Goal: Task Accomplishment & Management: Use online tool/utility

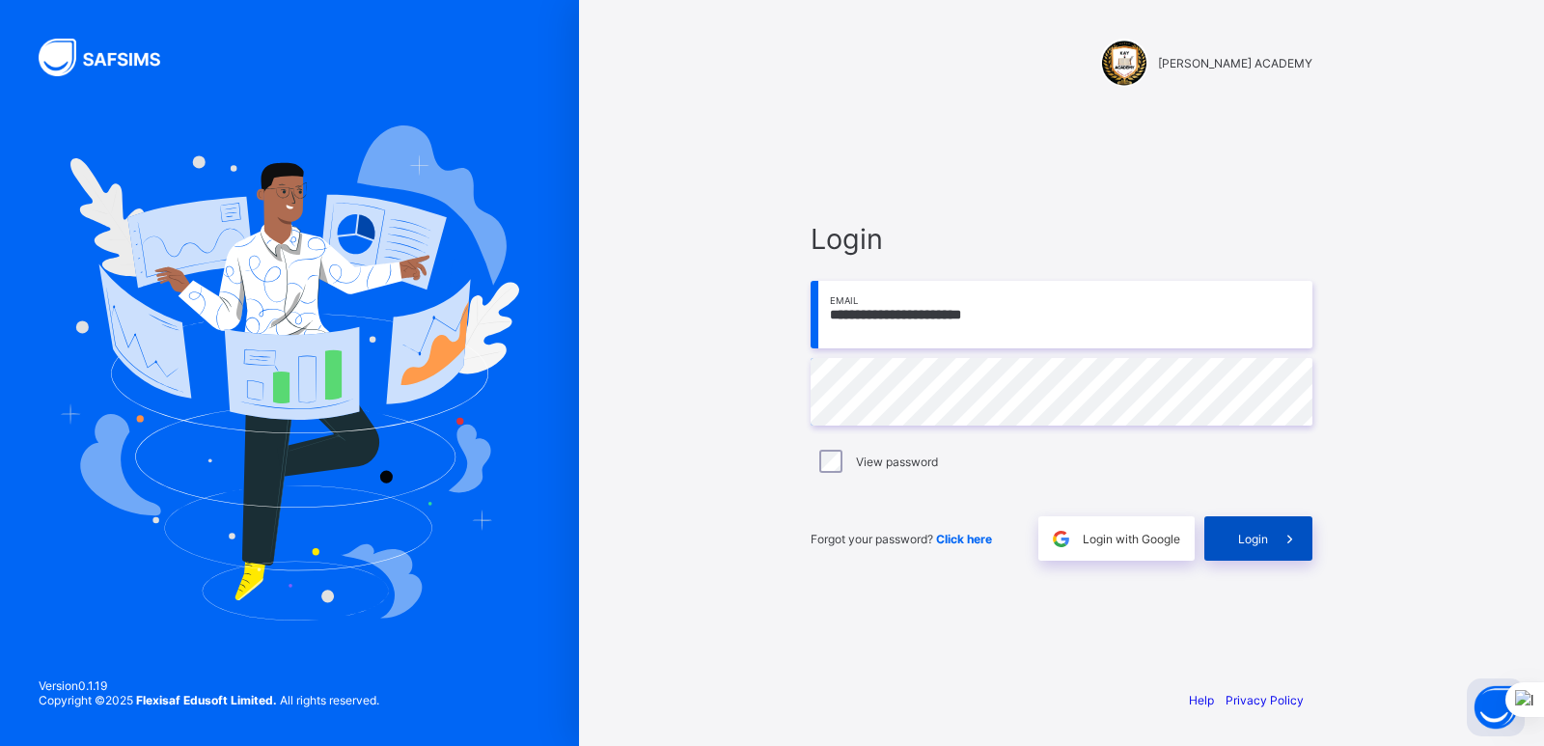
click at [1274, 531] on span at bounding box center [1290, 538] width 44 height 44
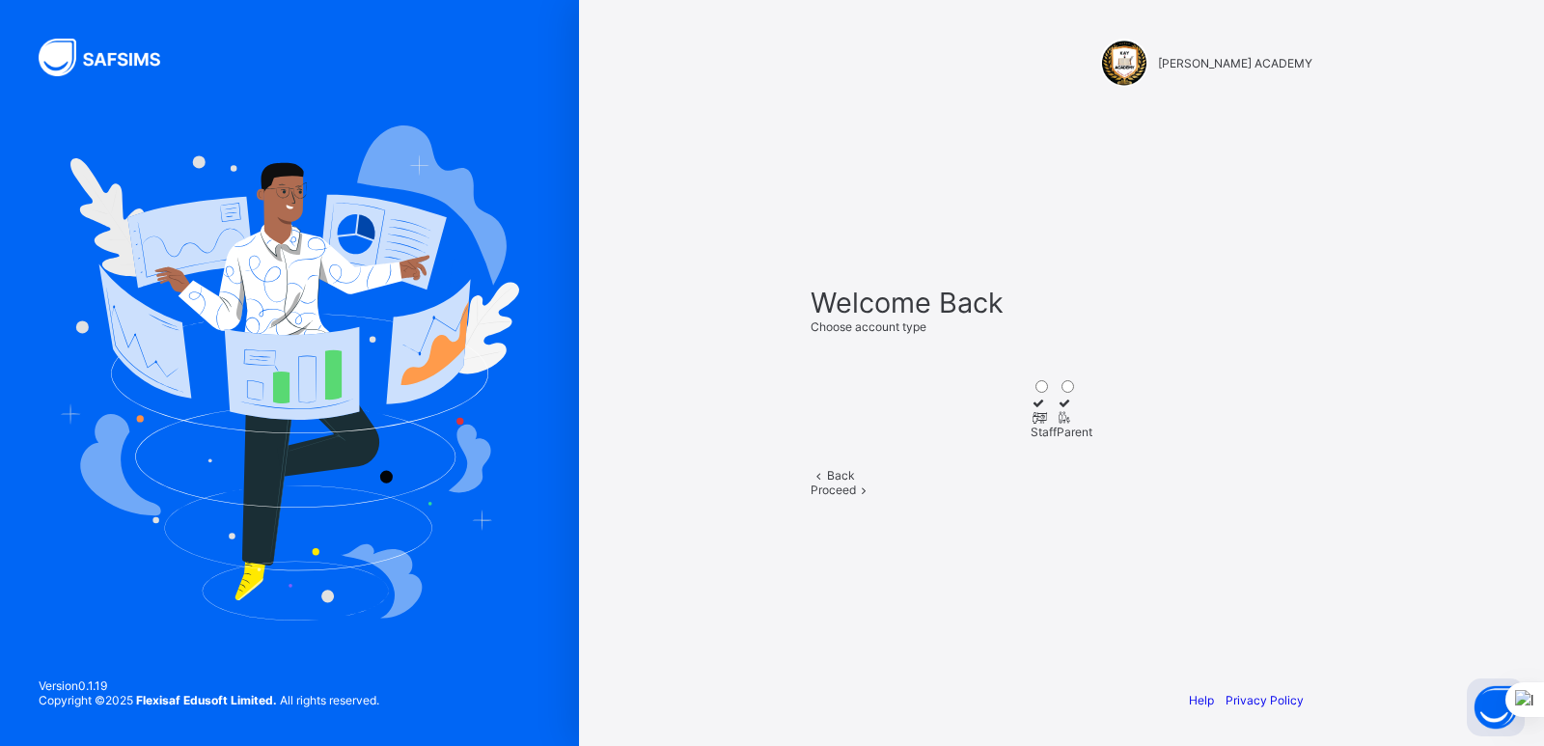
click at [1030, 410] on div at bounding box center [1043, 417] width 26 height 14
click at [872, 497] on span at bounding box center [864, 489] width 16 height 14
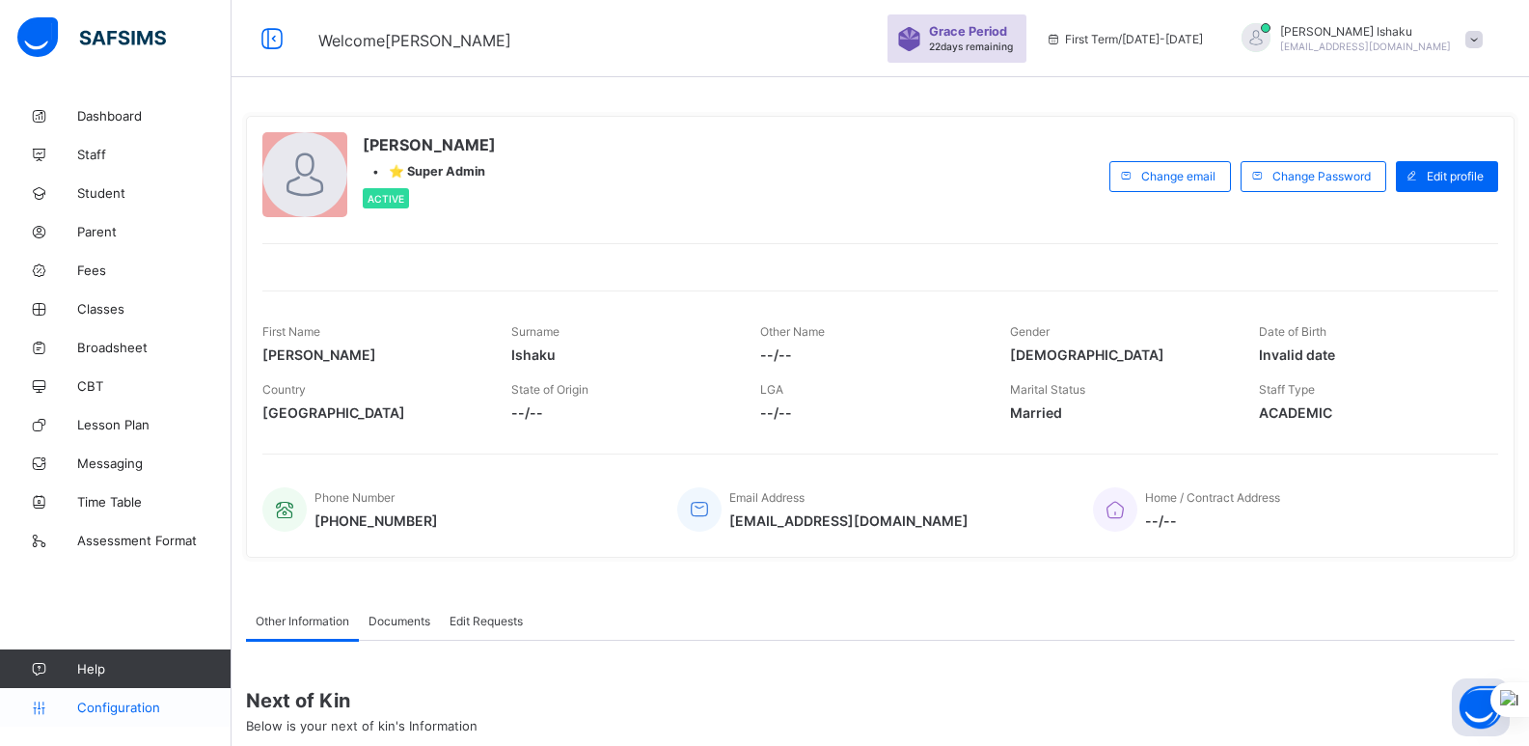
click at [130, 700] on span "Configuration" at bounding box center [153, 707] width 153 height 15
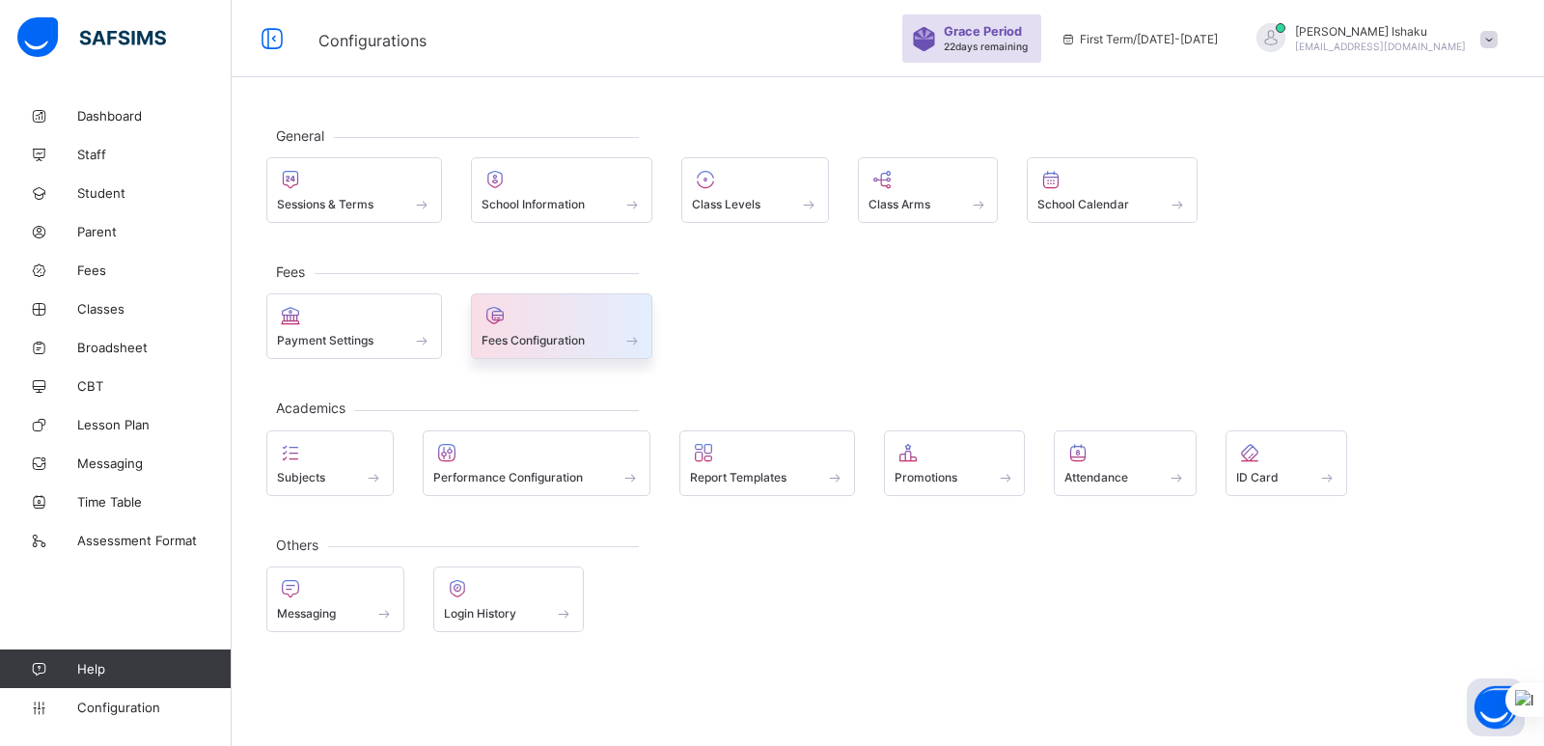
click at [553, 315] on div at bounding box center [561, 315] width 161 height 23
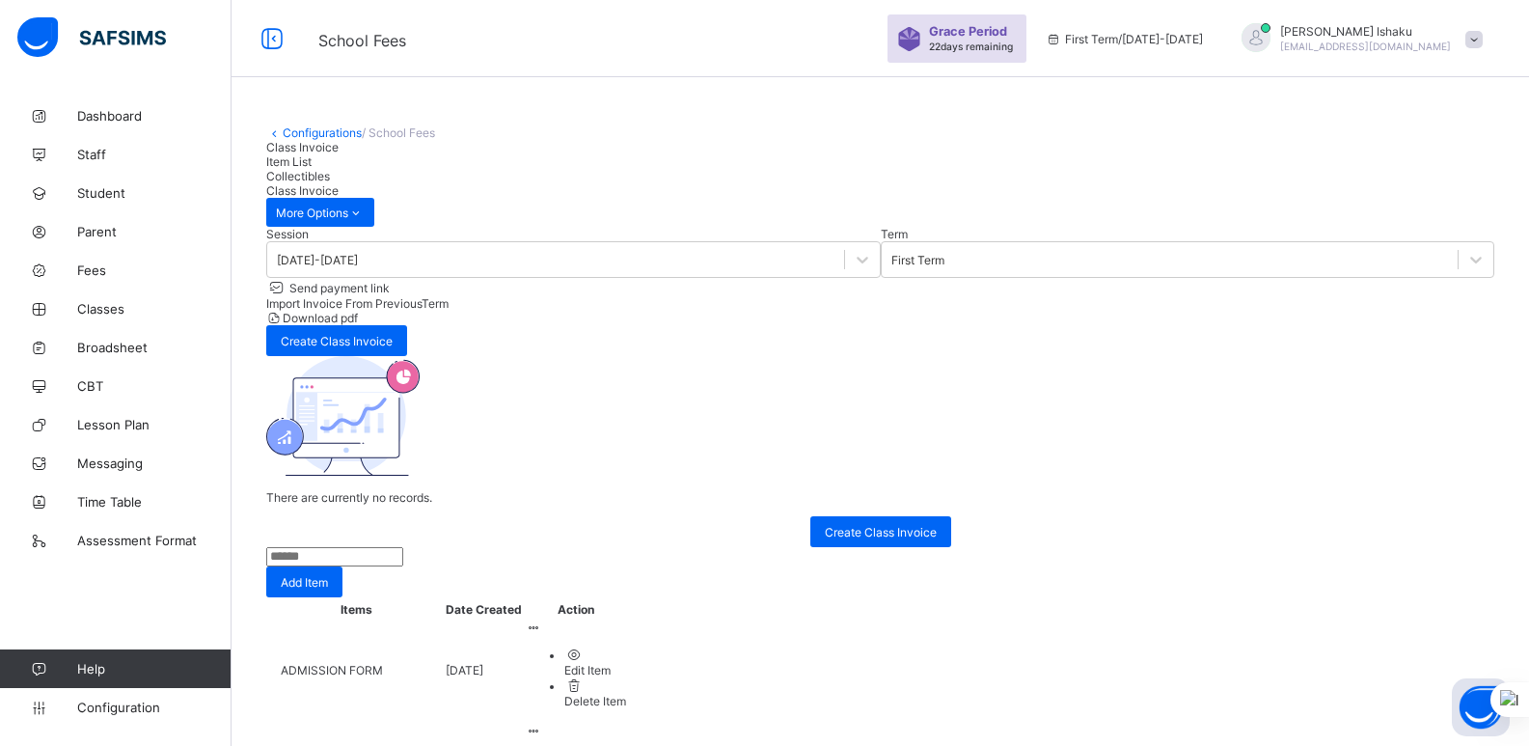
scroll to position [20, 0]
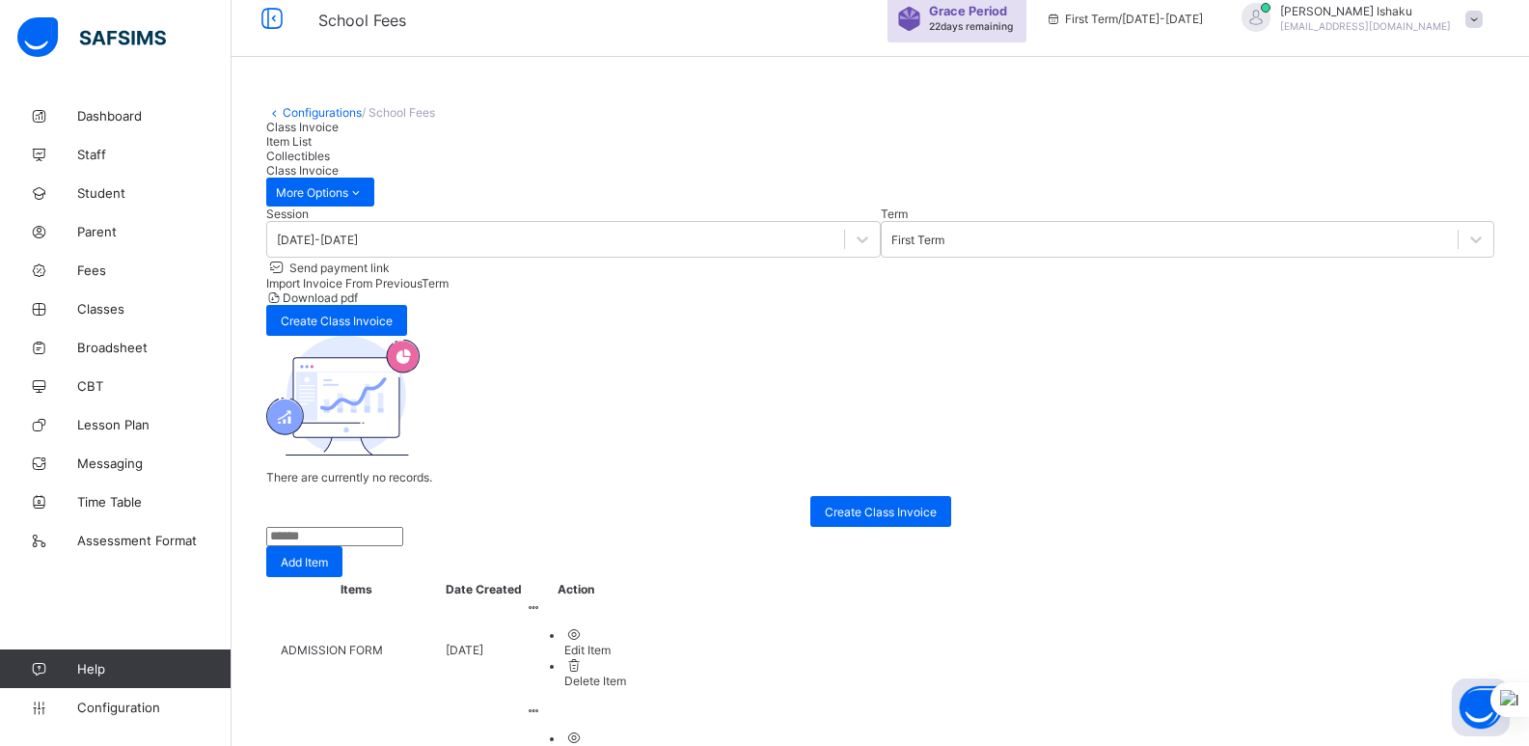
click at [312, 149] on span "Item List" at bounding box center [288, 141] width 45 height 14
click at [330, 163] on span "Collectibles" at bounding box center [298, 156] width 64 height 14
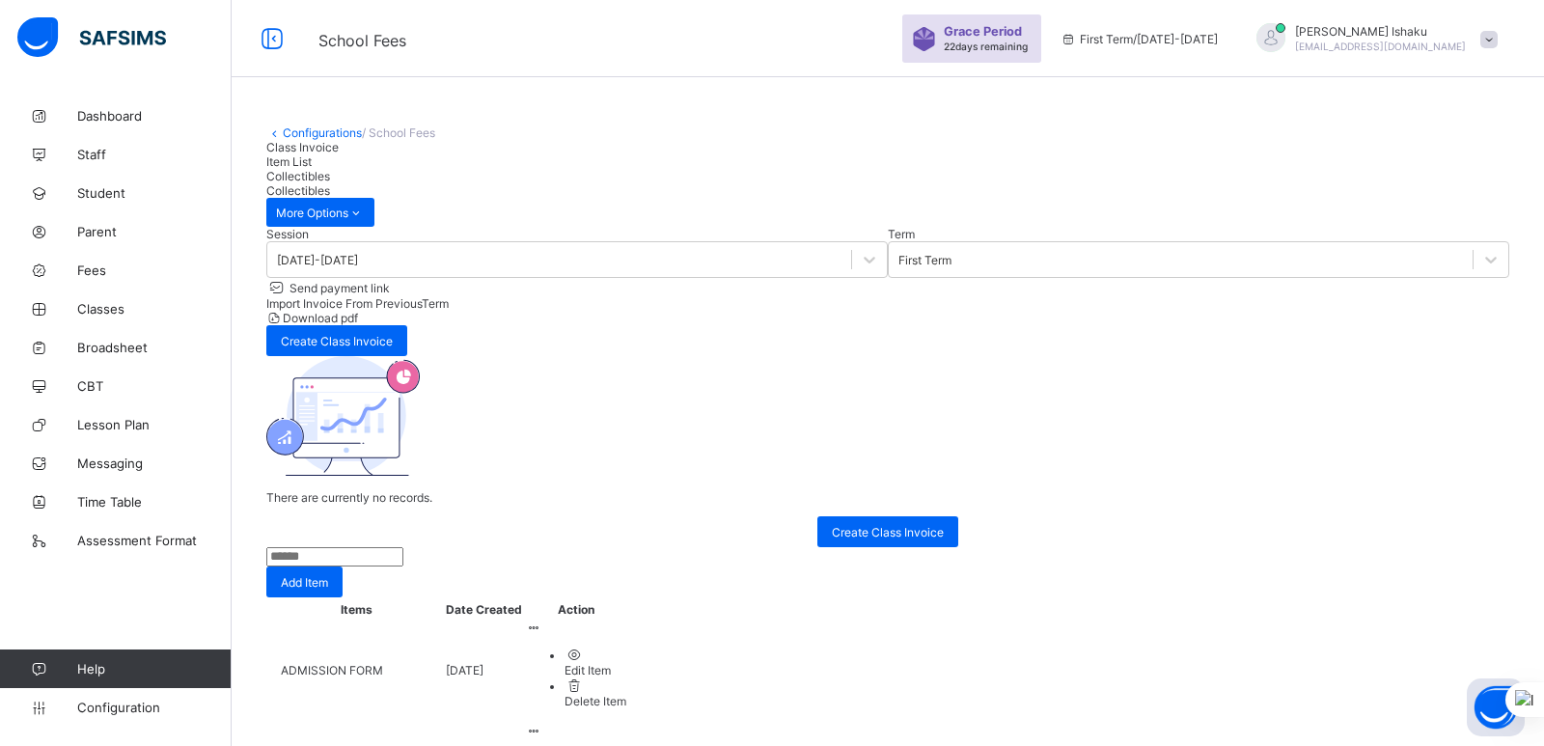
click at [330, 154] on span "Class Invoice" at bounding box center [302, 147] width 72 height 14
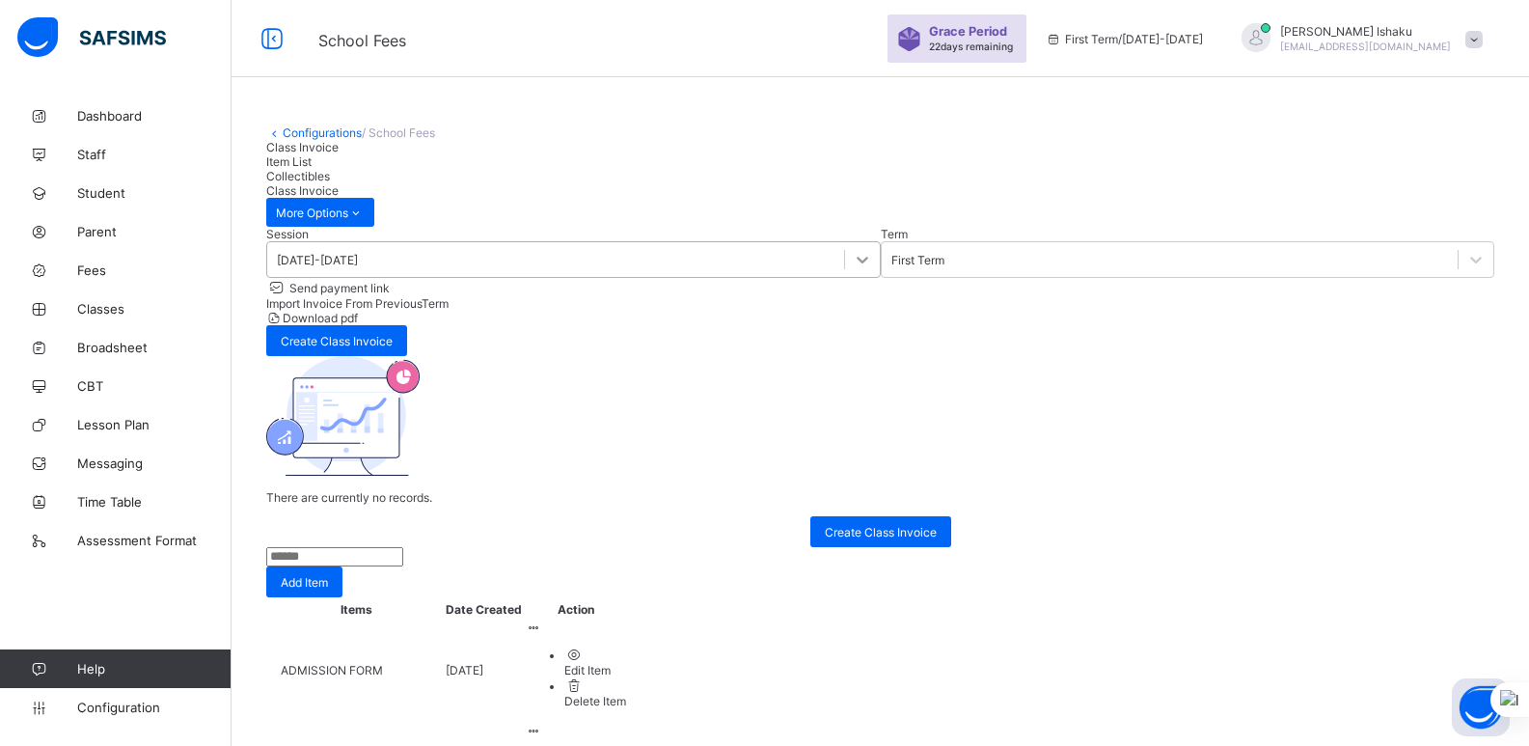
click at [845, 277] on div at bounding box center [862, 259] width 35 height 35
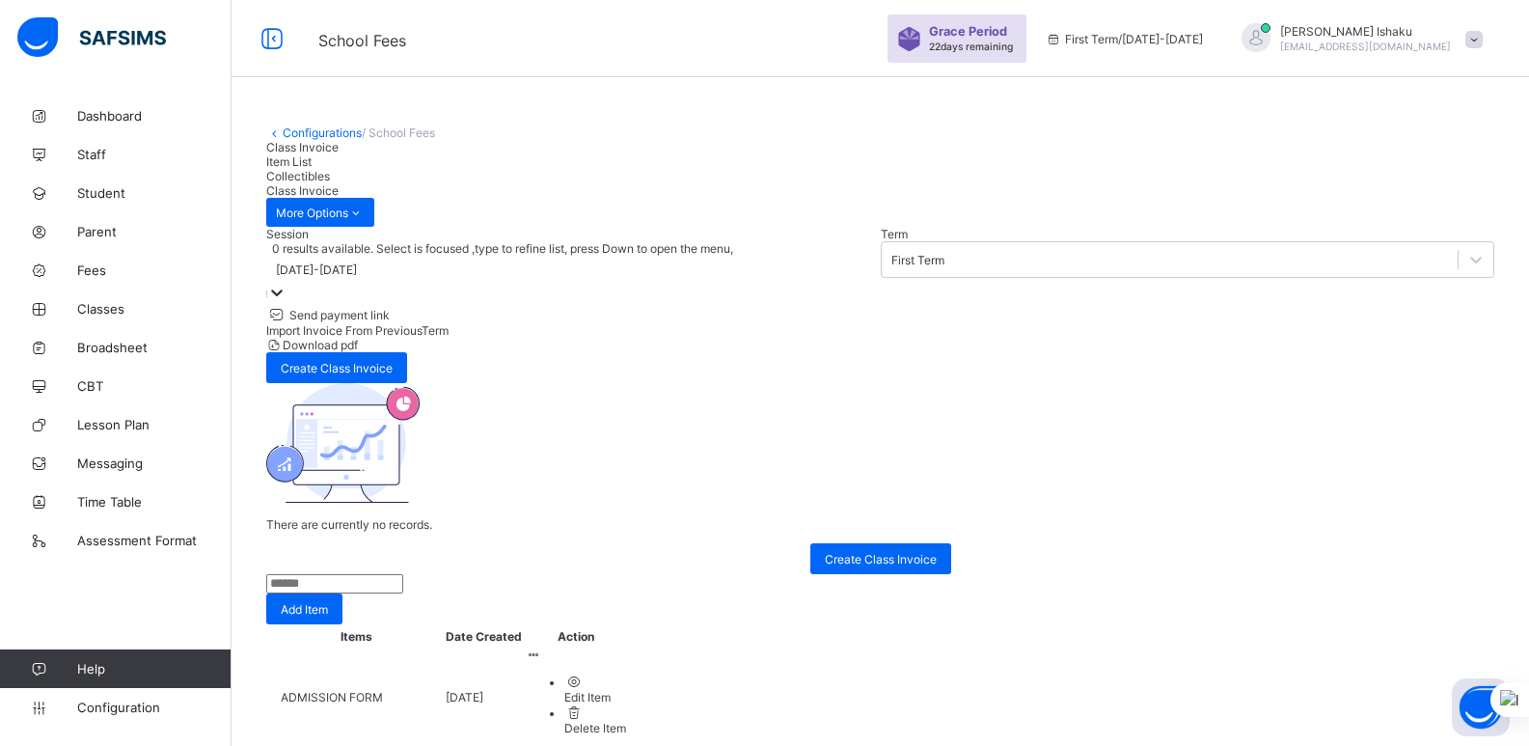
click at [287, 305] on div at bounding box center [276, 294] width 19 height 22
click at [393, 361] on span "Create Class Invoice" at bounding box center [337, 368] width 112 height 14
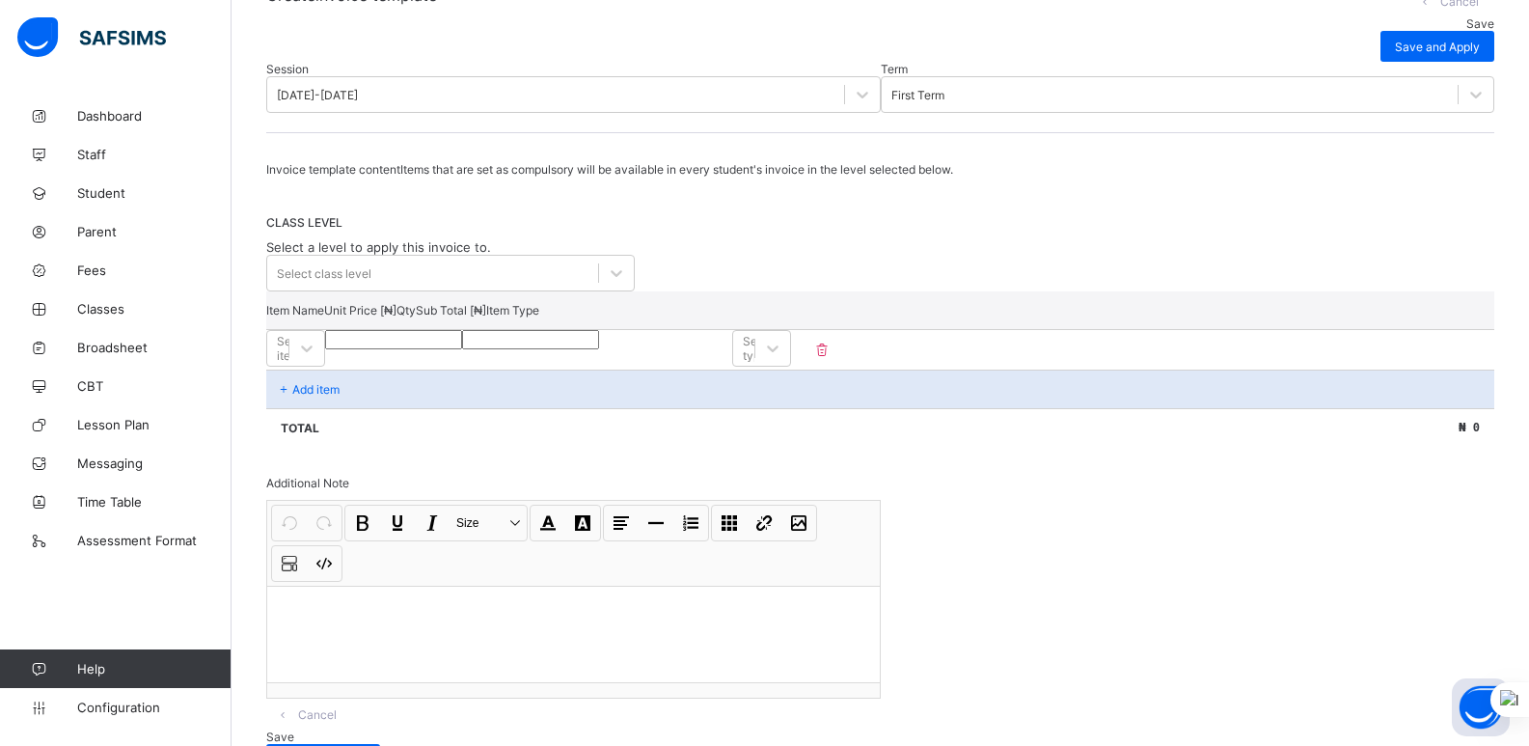
scroll to position [175, 0]
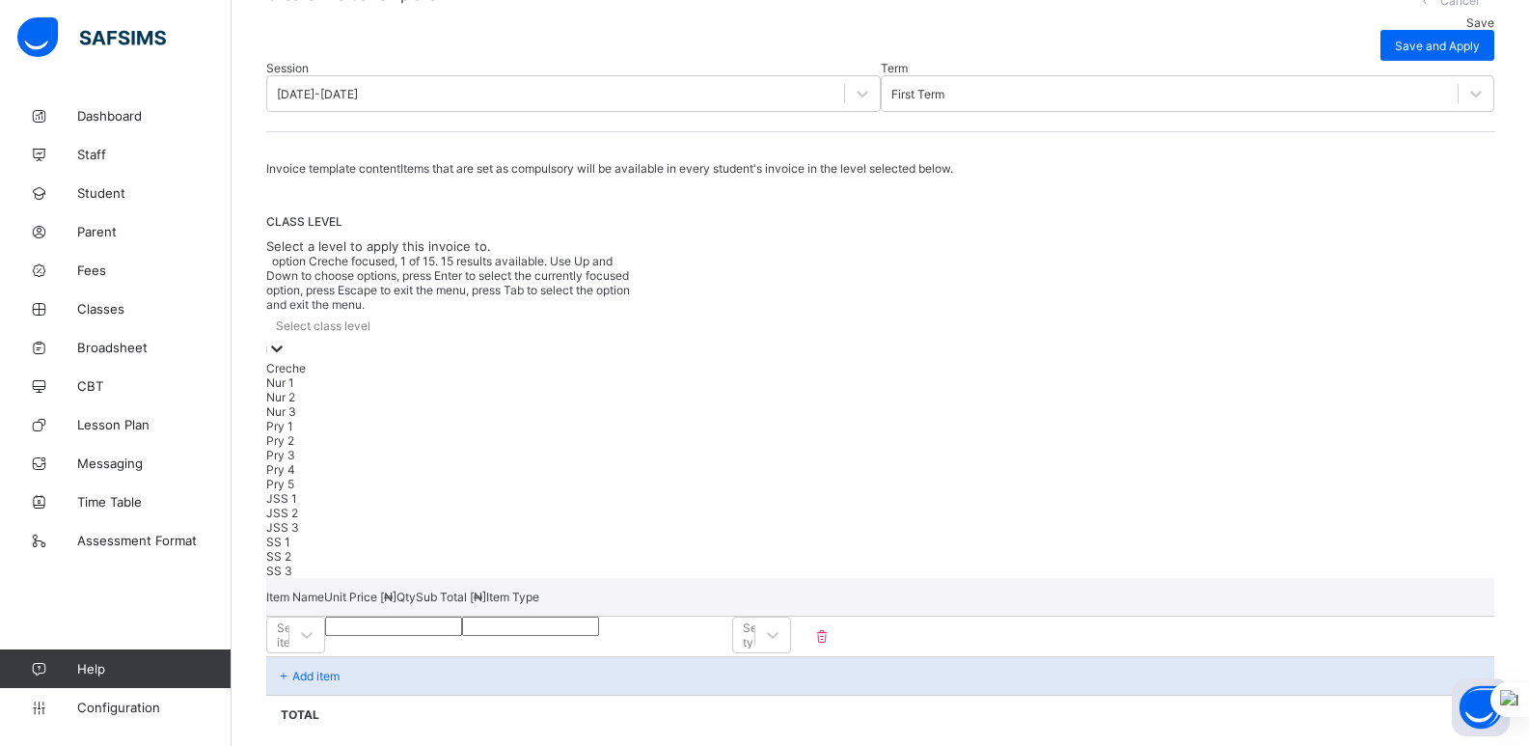
click at [287, 339] on icon at bounding box center [276, 348] width 19 height 19
click at [566, 384] on div "Nur 1" at bounding box center [450, 382] width 369 height 14
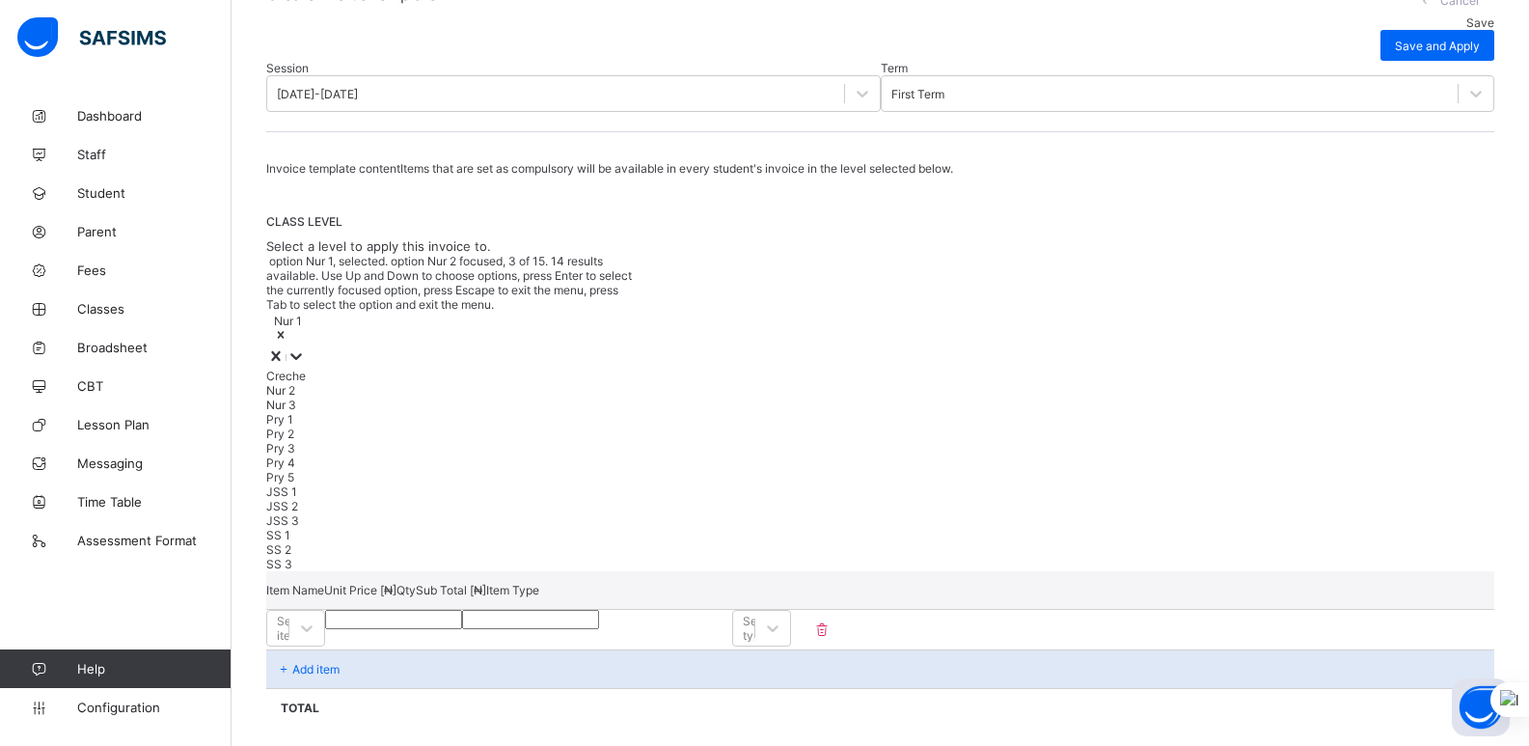
click at [485, 389] on div "Nur 2" at bounding box center [450, 390] width 369 height 14
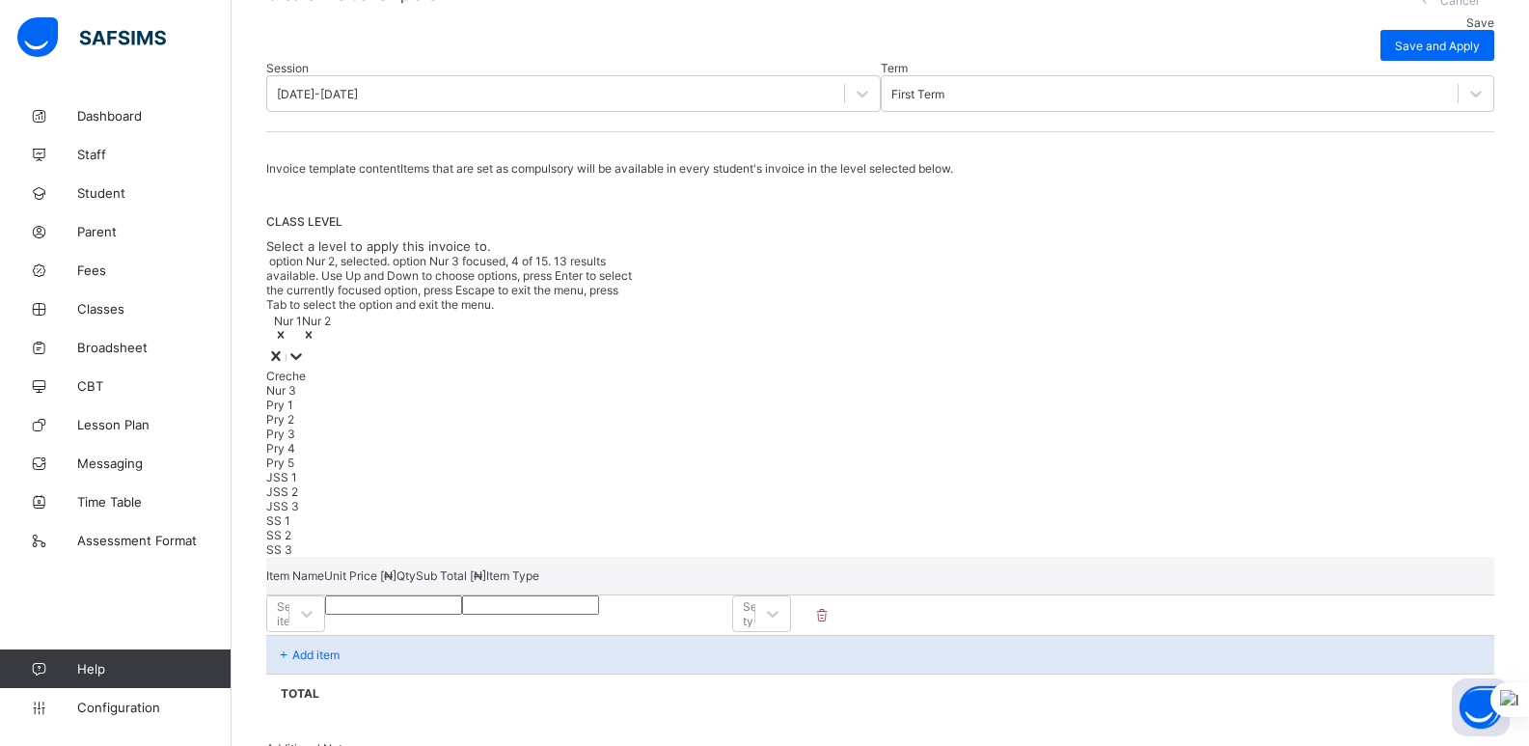
click at [493, 385] on div "Nur 3" at bounding box center [450, 390] width 369 height 14
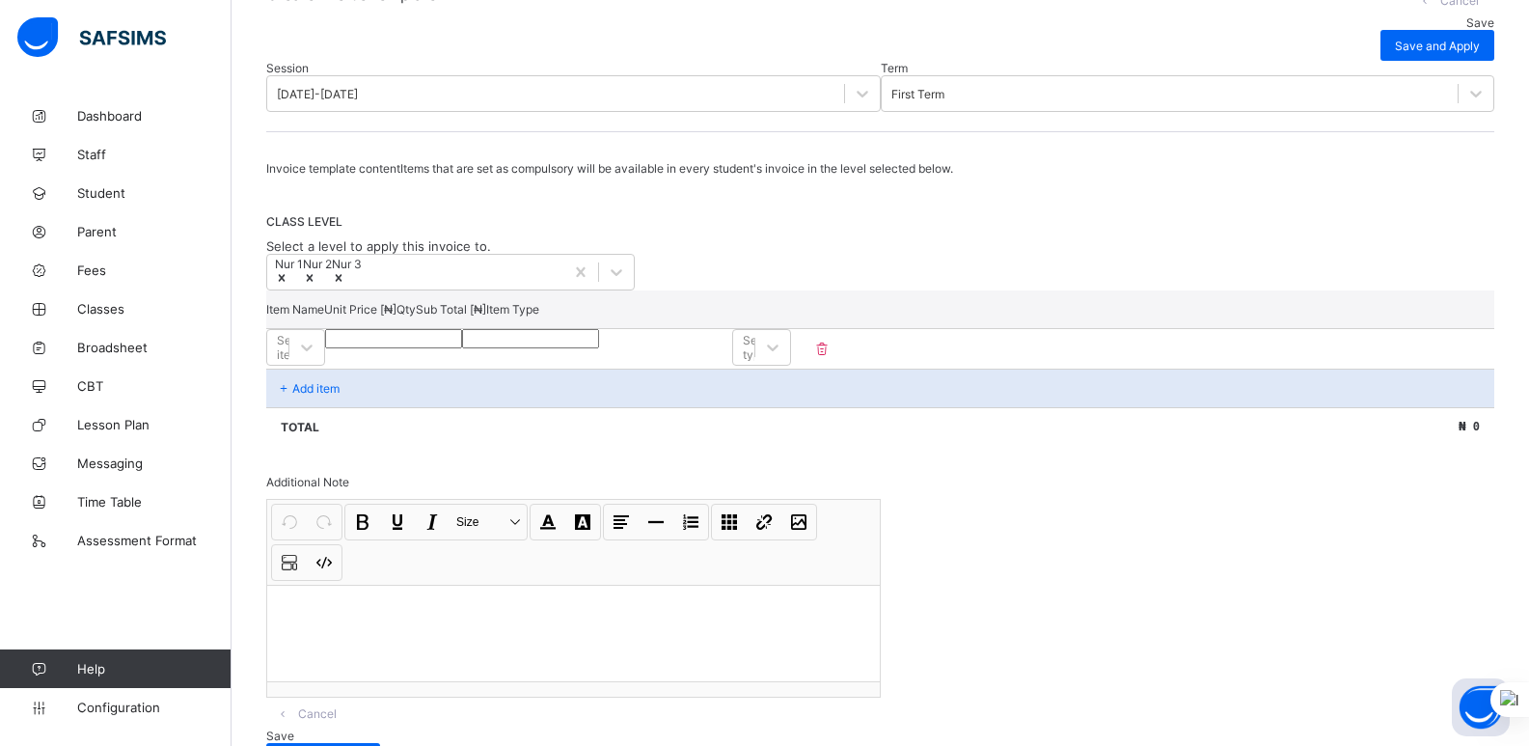
click at [817, 229] on span "CLASS LEVEL" at bounding box center [880, 221] width 1228 height 14
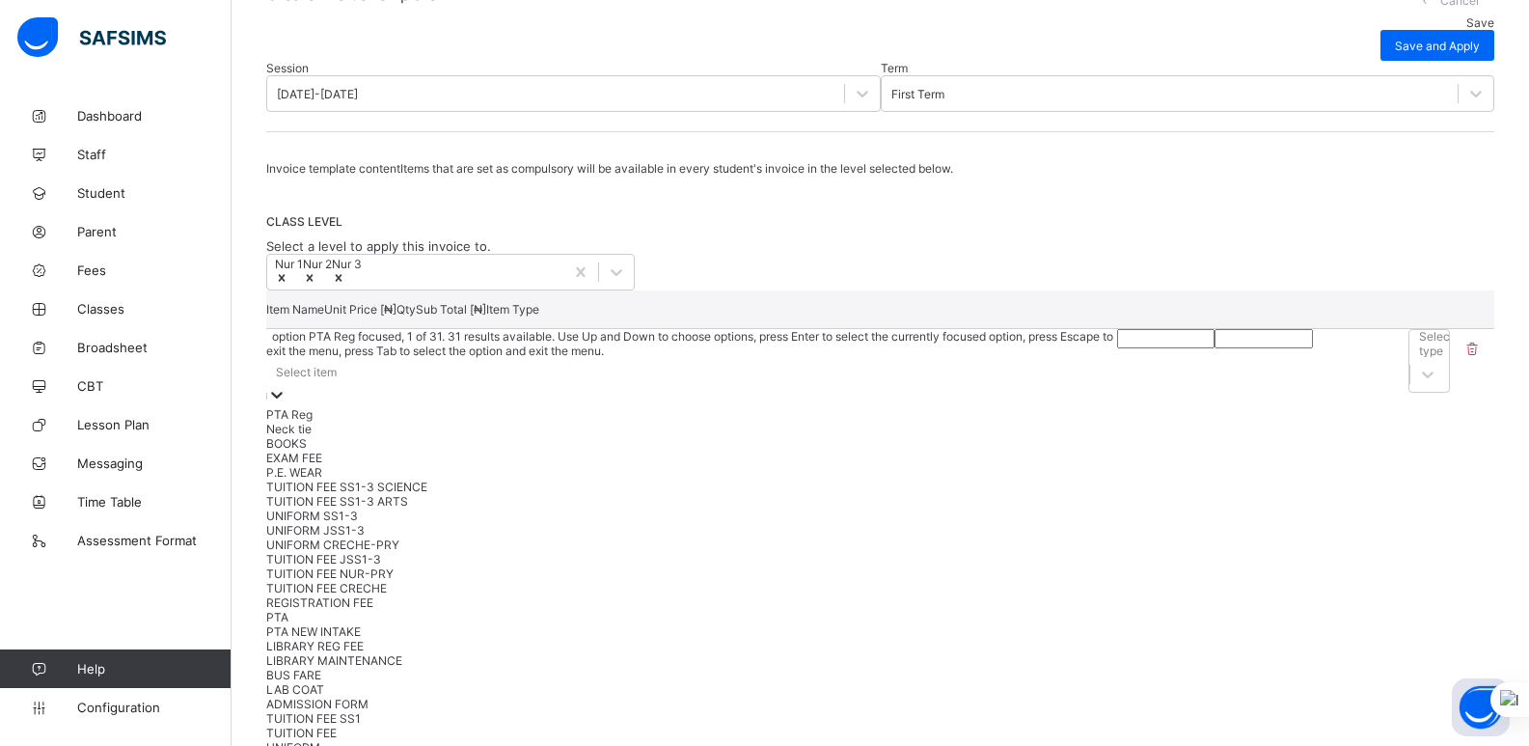
click at [287, 404] on icon at bounding box center [276, 394] width 19 height 19
click at [345, 285] on icon at bounding box center [339, 278] width 14 height 14
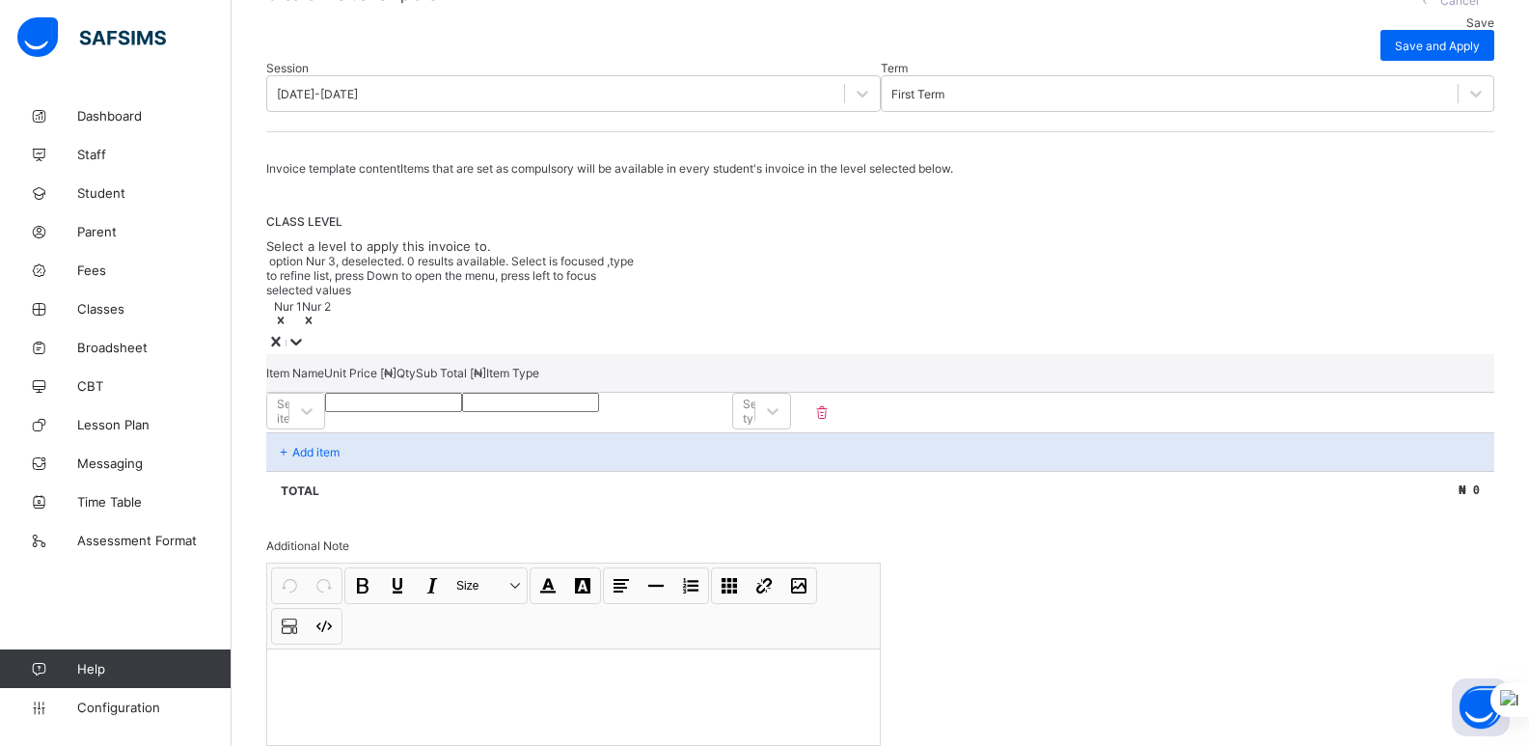
click at [313, 323] on icon at bounding box center [309, 319] width 7 height 7
click at [285, 322] on icon at bounding box center [281, 319] width 7 height 7
click at [288, 321] on icon at bounding box center [281, 321] width 14 height 14
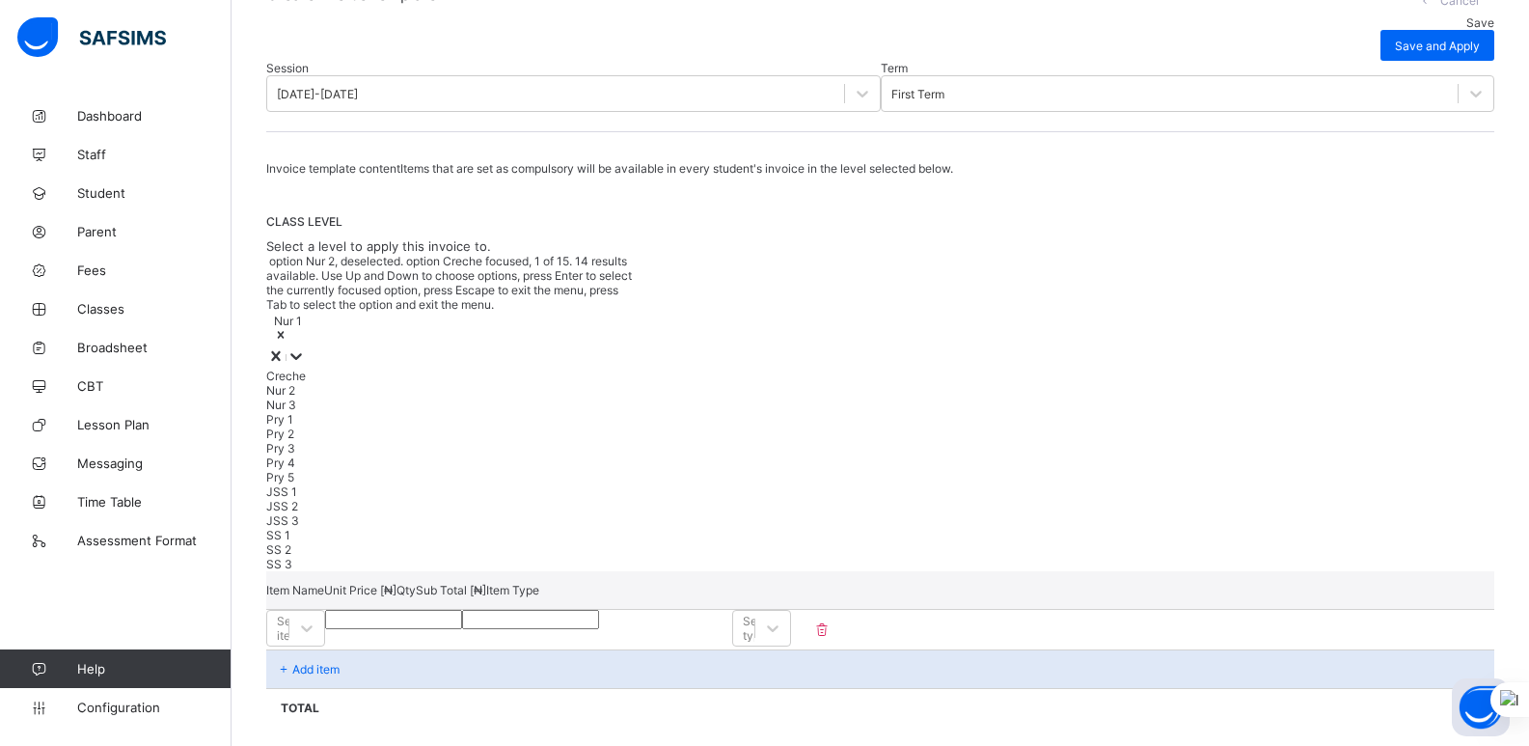
click at [334, 332] on div "Nur 1" at bounding box center [450, 329] width 369 height 35
click at [285, 331] on icon at bounding box center [281, 334] width 7 height 7
click at [288, 328] on icon at bounding box center [281, 335] width 14 height 14
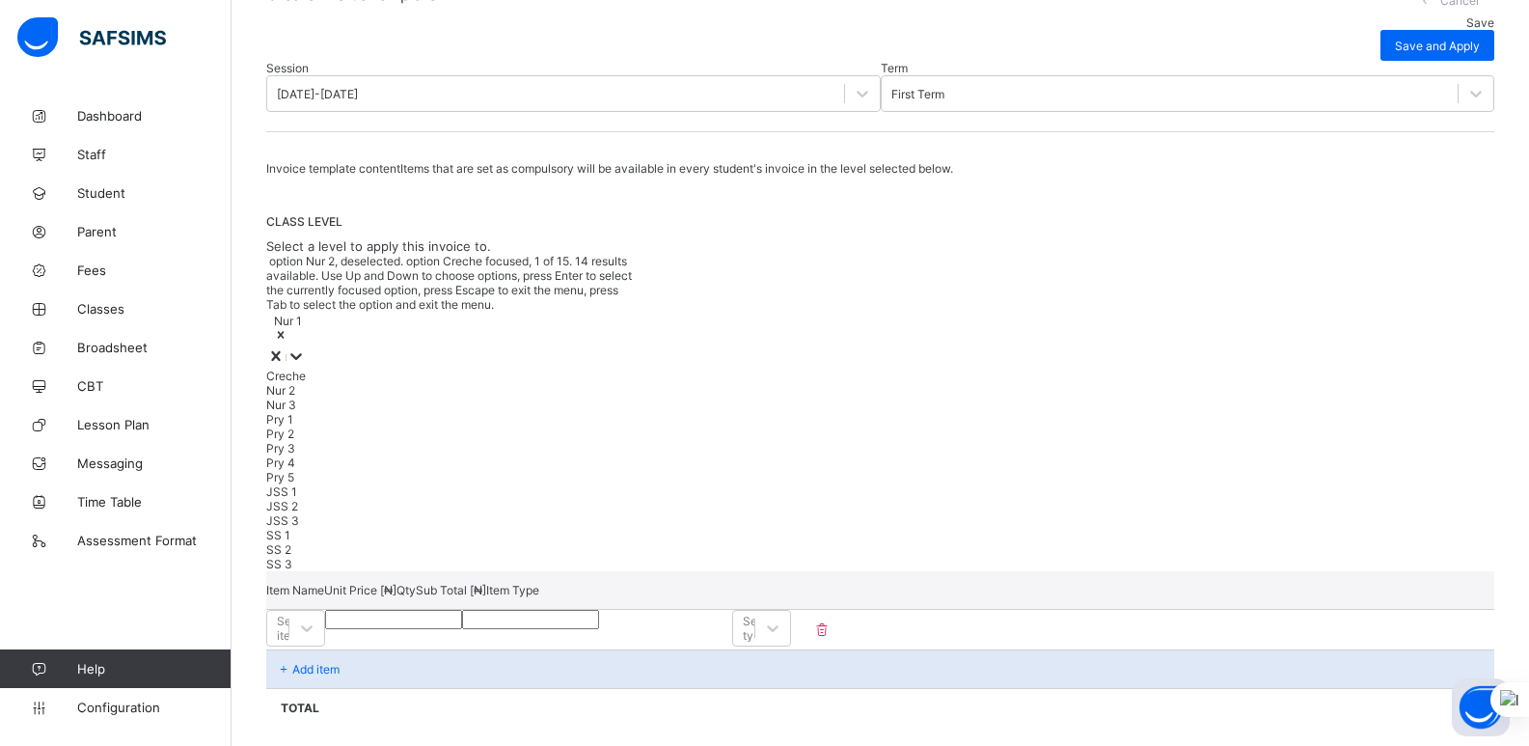
click at [280, 351] on icon at bounding box center [275, 356] width 9 height 10
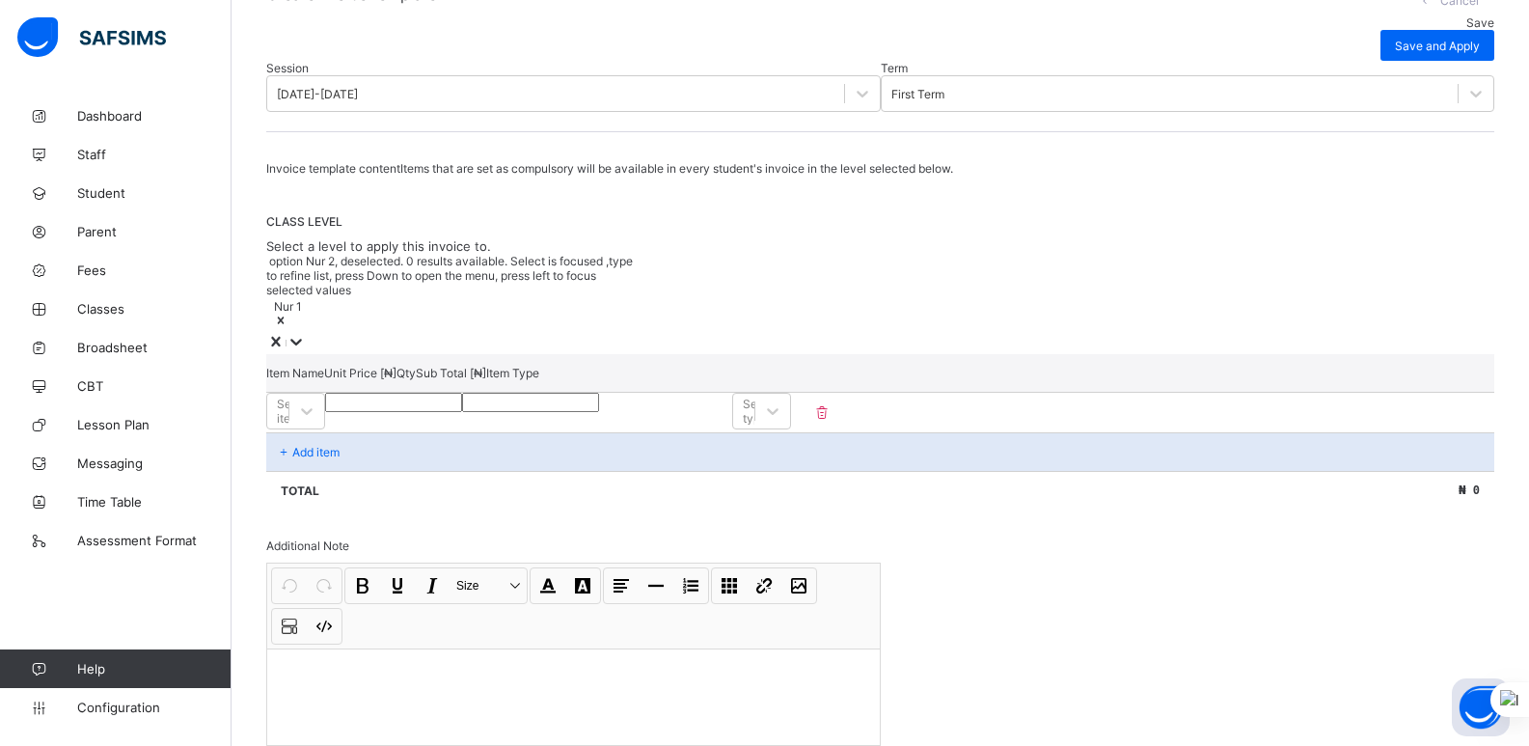
click at [280, 337] on icon at bounding box center [275, 342] width 9 height 10
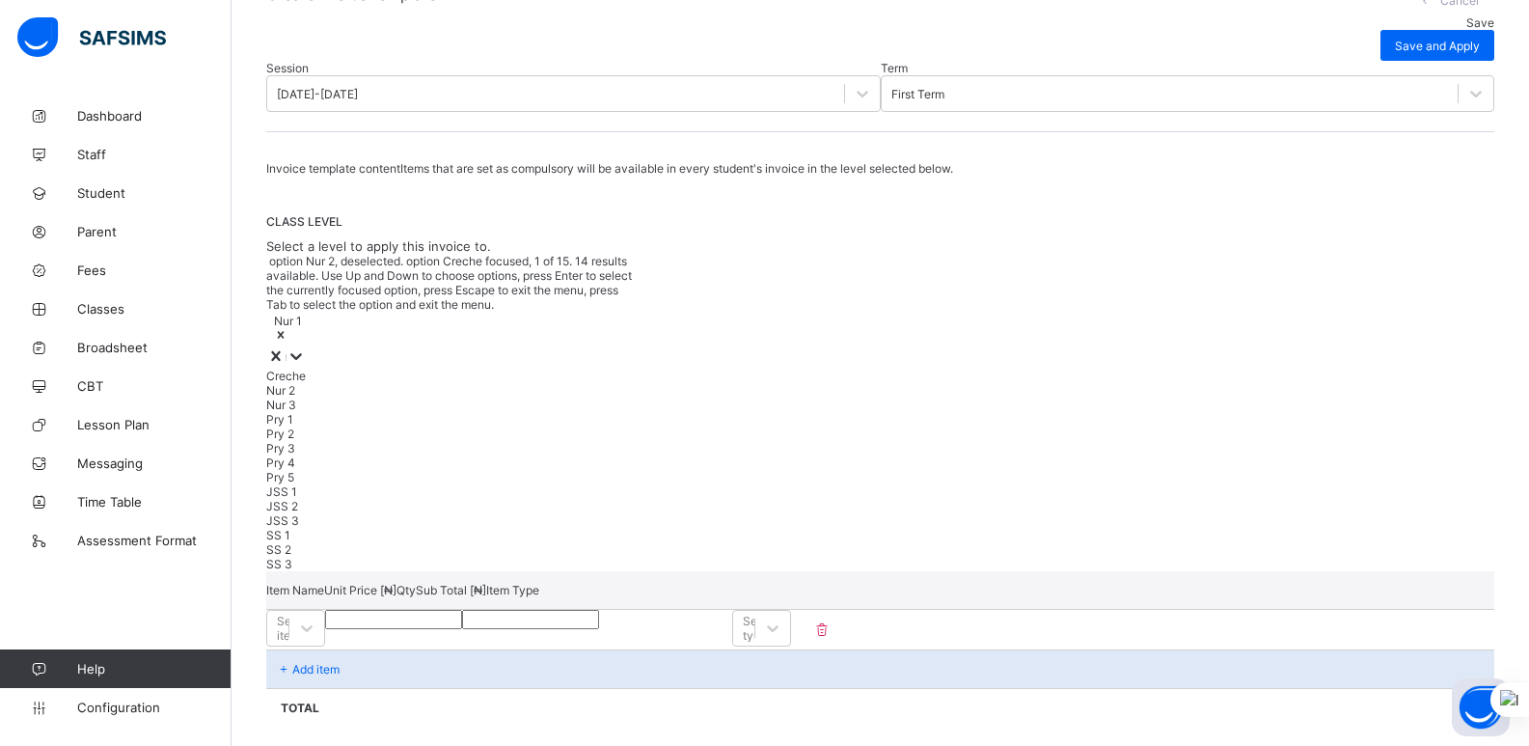
click at [280, 351] on icon at bounding box center [275, 356] width 9 height 10
click at [286, 346] on icon at bounding box center [275, 355] width 19 height 19
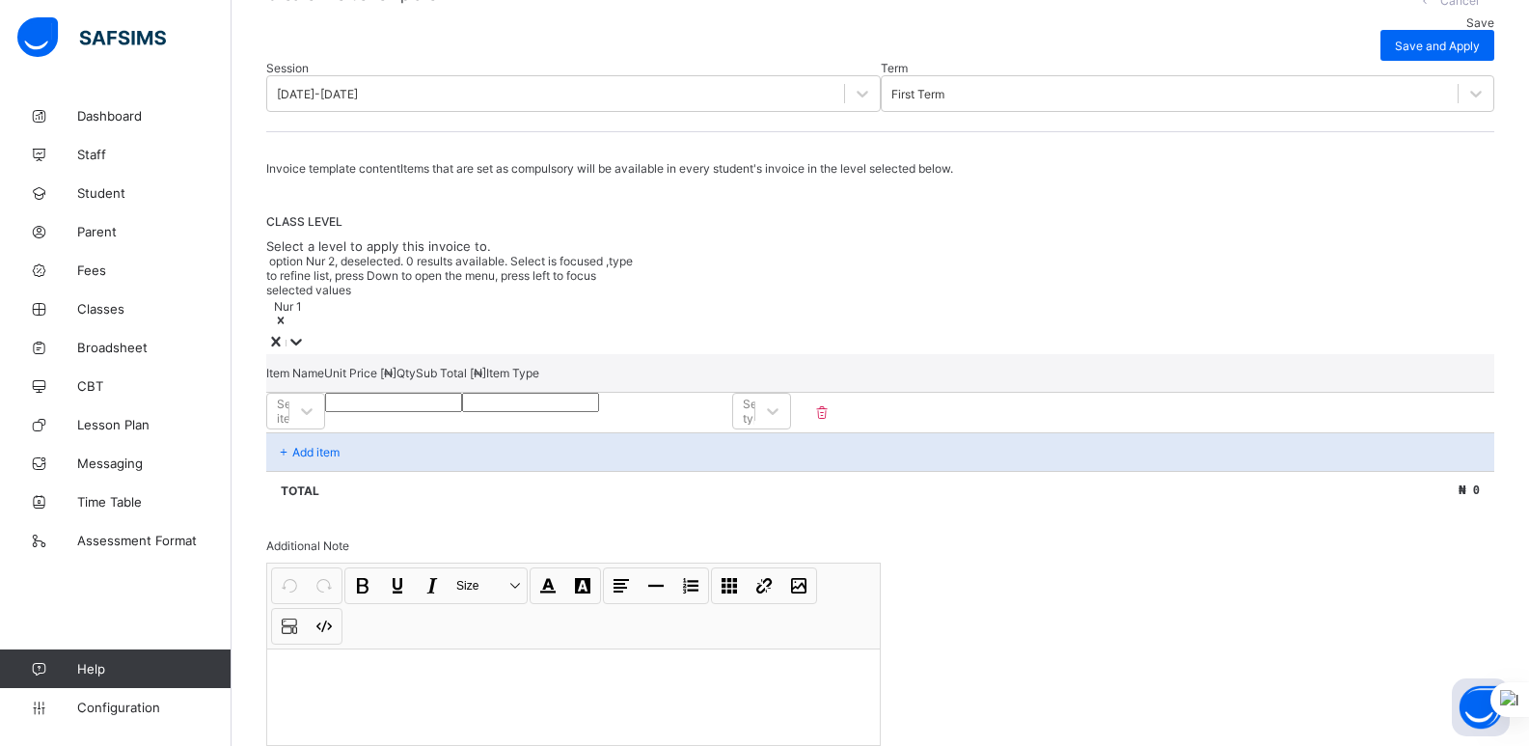
click at [302, 314] on div "Nur 1" at bounding box center [288, 306] width 28 height 14
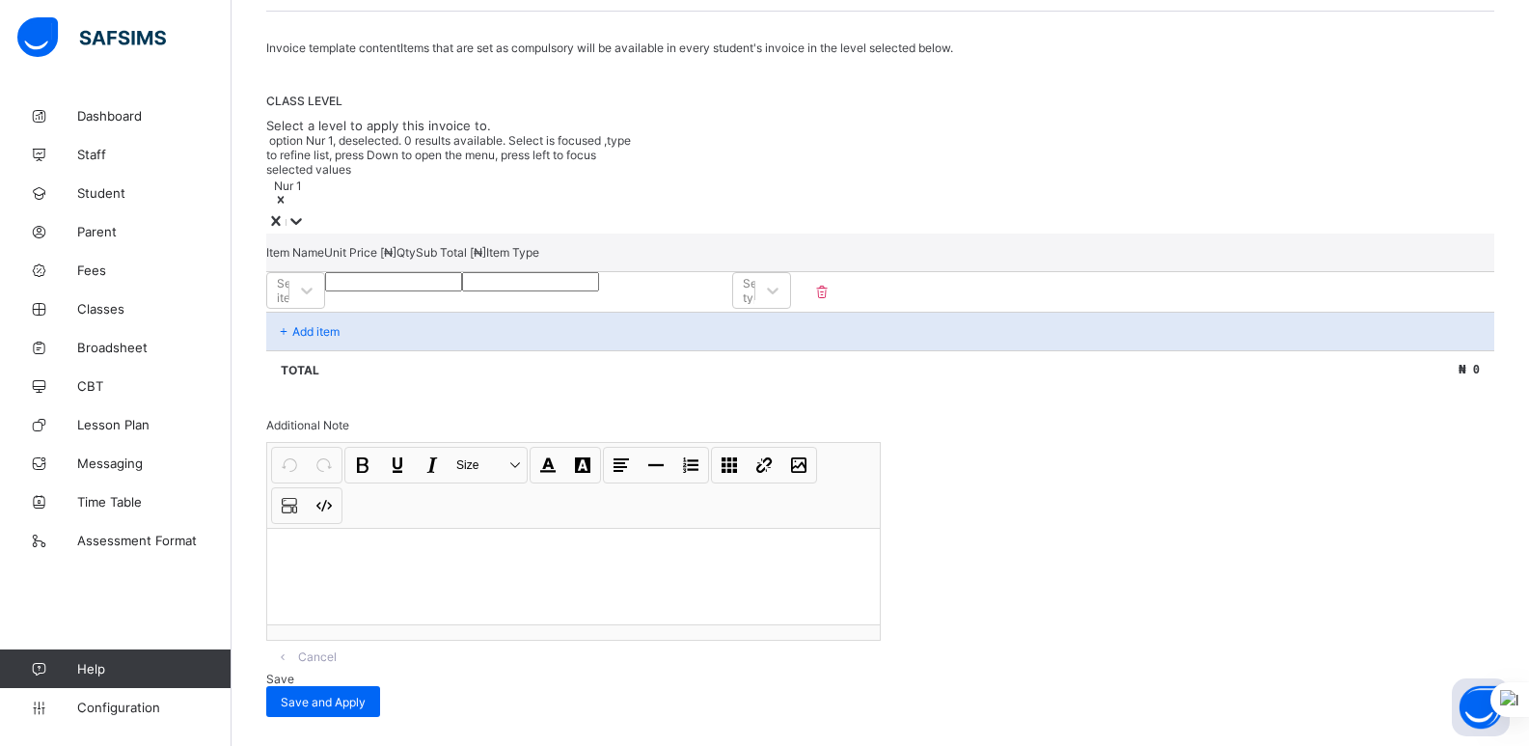
scroll to position [317, 0]
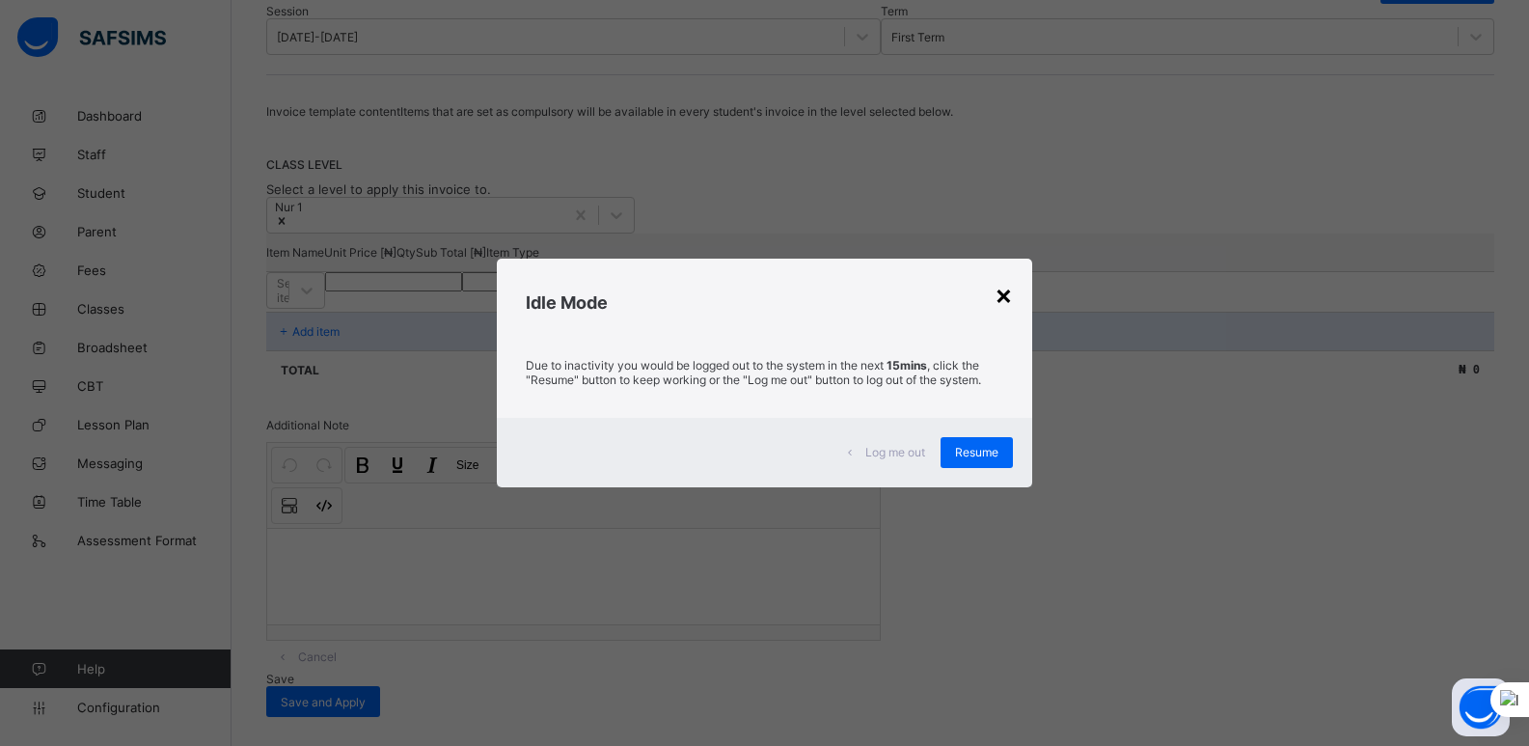
click at [1004, 292] on div "×" at bounding box center [1004, 294] width 18 height 33
